Goal: Task Accomplishment & Management: Use online tool/utility

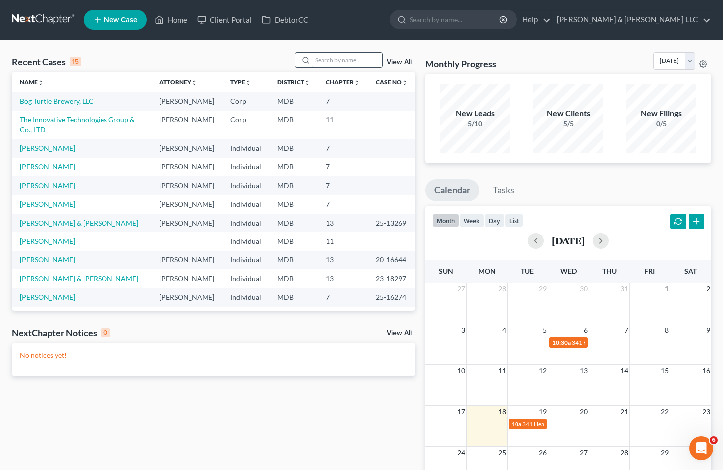
click at [351, 64] on input "search" at bounding box center [348, 60] width 70 height 14
type input "metallinos"
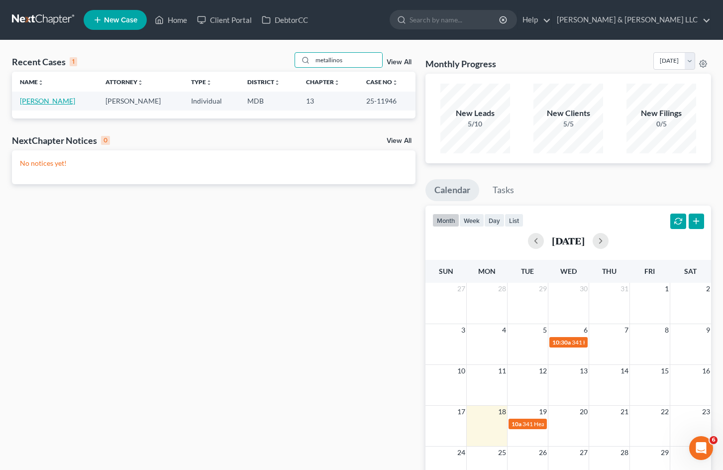
click at [65, 102] on link "[PERSON_NAME]" at bounding box center [47, 101] width 55 height 8
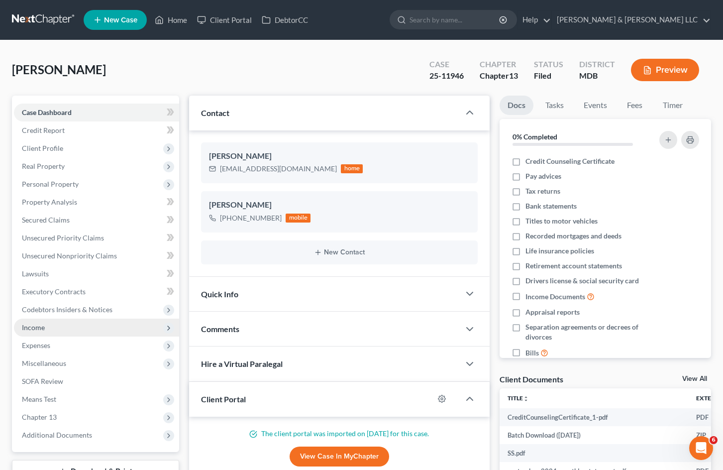
click at [53, 326] on span "Income" at bounding box center [96, 328] width 165 height 18
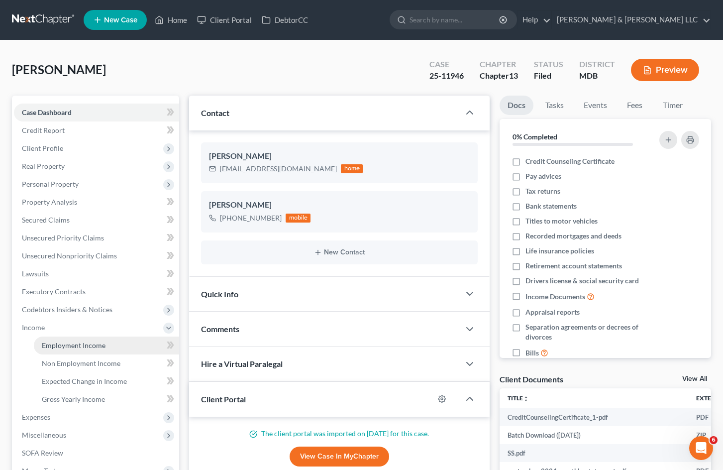
click at [91, 342] on span "Employment Income" at bounding box center [74, 345] width 64 height 8
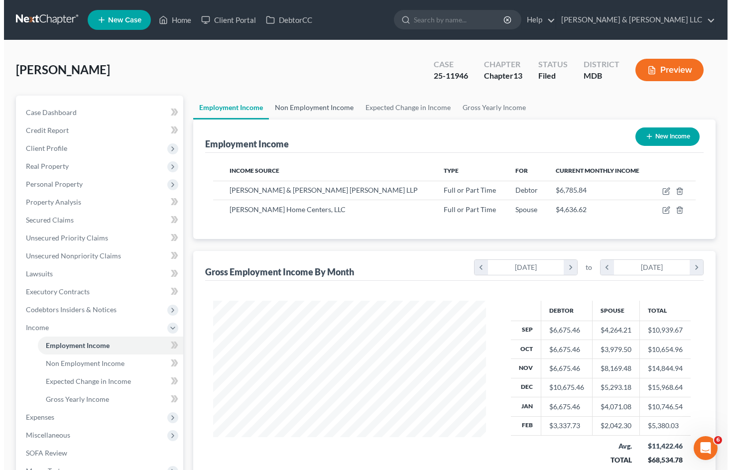
scroll to position [179, 293]
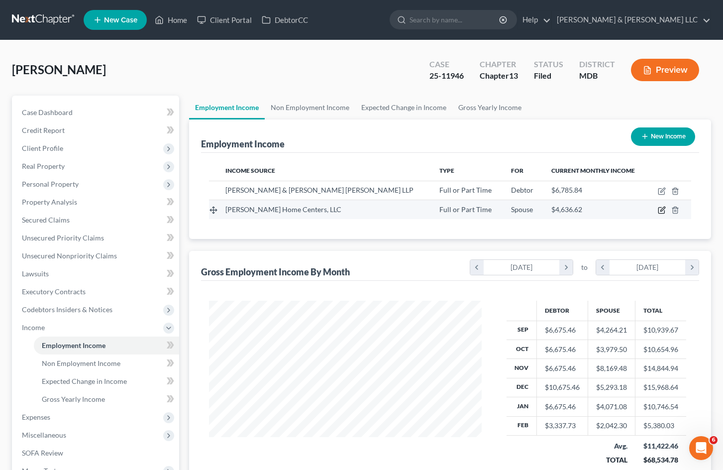
click at [661, 210] on icon "button" at bounding box center [662, 210] width 8 height 8
select select "0"
select select "28"
select select "2"
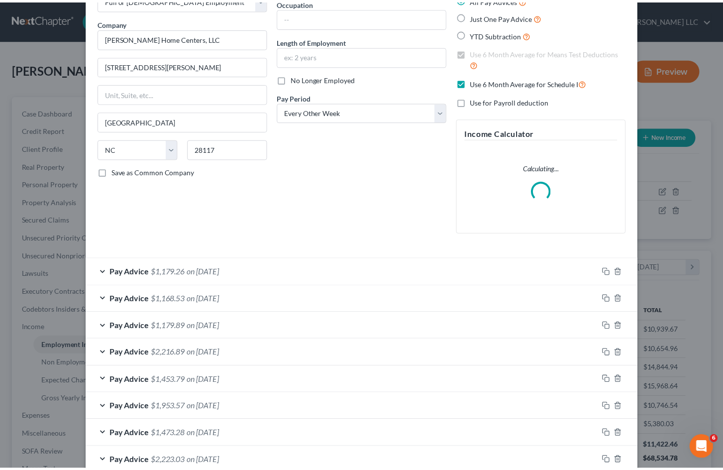
scroll to position [288, 0]
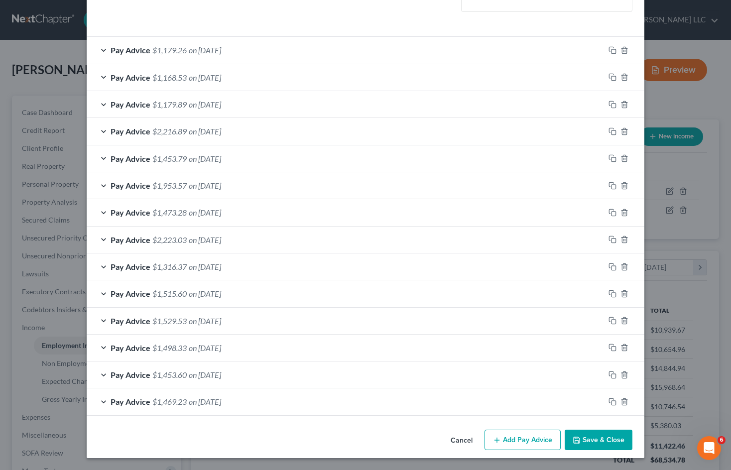
click at [455, 442] on button "Cancel" at bounding box center [462, 441] width 38 height 20
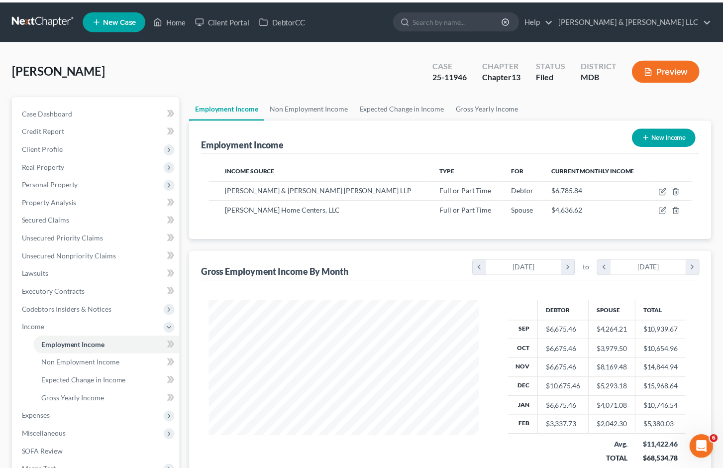
scroll to position [497601, 497486]
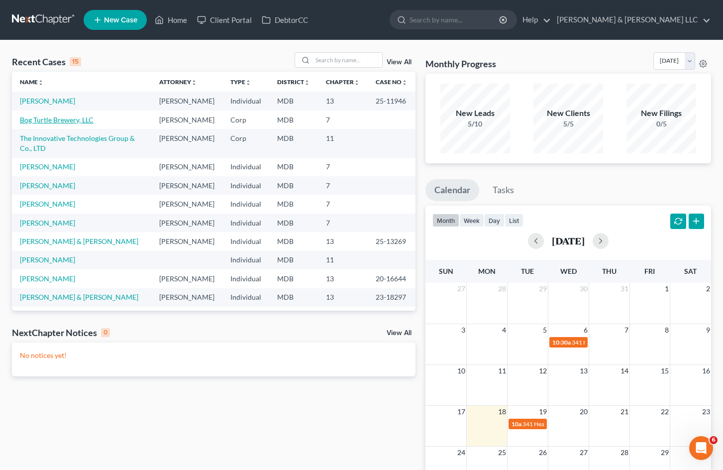
click at [75, 124] on link "Bog Turtle Brewery, LLC" at bounding box center [57, 119] width 74 height 8
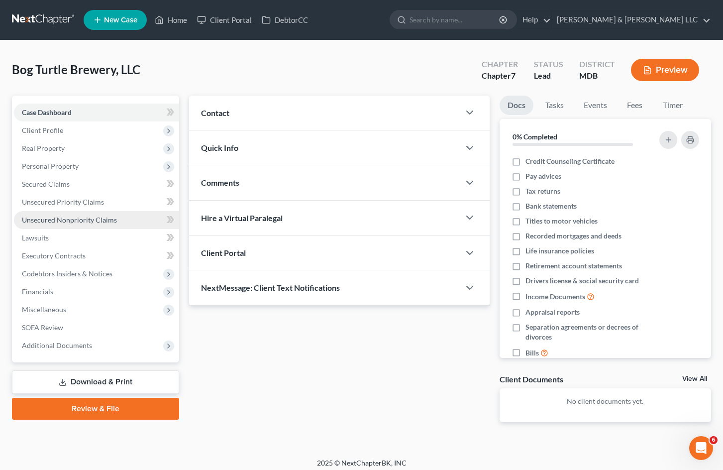
click at [102, 224] on link "Unsecured Nonpriority Claims" at bounding box center [96, 220] width 165 height 18
